Goal: Task Accomplishment & Management: Use online tool/utility

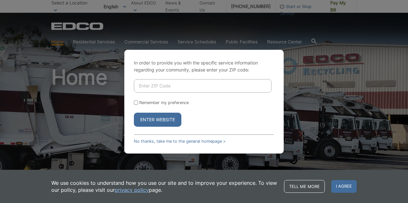
click at [192, 86] on input "Enter ZIP Code" at bounding box center [203, 85] width 138 height 13
type input "92007"
click at [204, 107] on form "92007 Remember my preference Enter Website" at bounding box center [204, 102] width 140 height 47
click at [164, 116] on button "Enter Website" at bounding box center [157, 119] width 47 height 14
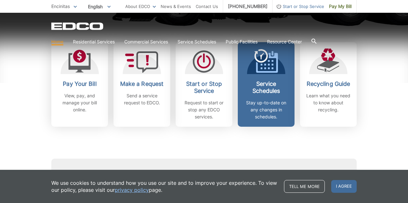
scroll to position [194, 0]
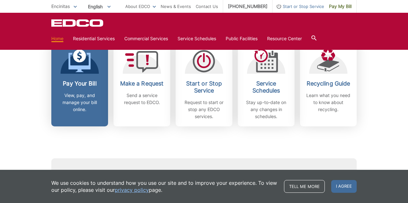
click at [82, 86] on h2 "Pay Your Bill" at bounding box center [79, 83] width 47 height 7
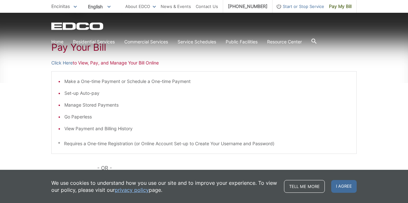
scroll to position [110, 0]
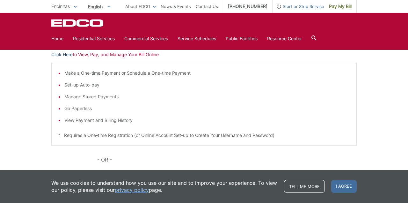
click at [63, 55] on link "Click Here" at bounding box center [61, 54] width 21 height 7
